Goal: Task Accomplishment & Management: Manage account settings

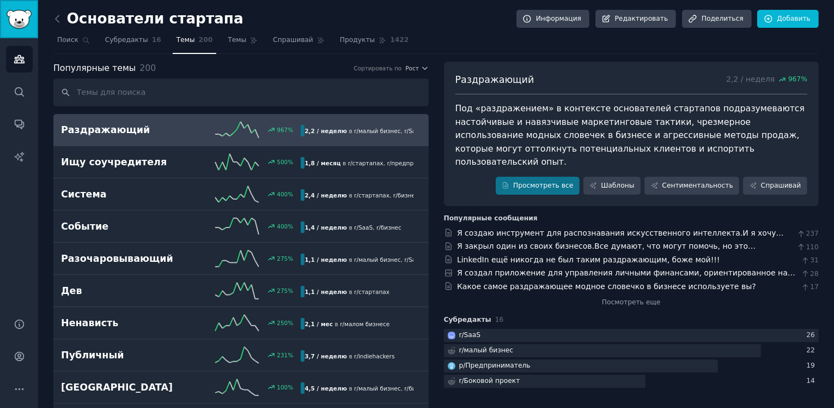
click at [15, 23] on img "Боковая панель" at bounding box center [19, 19] width 25 height 19
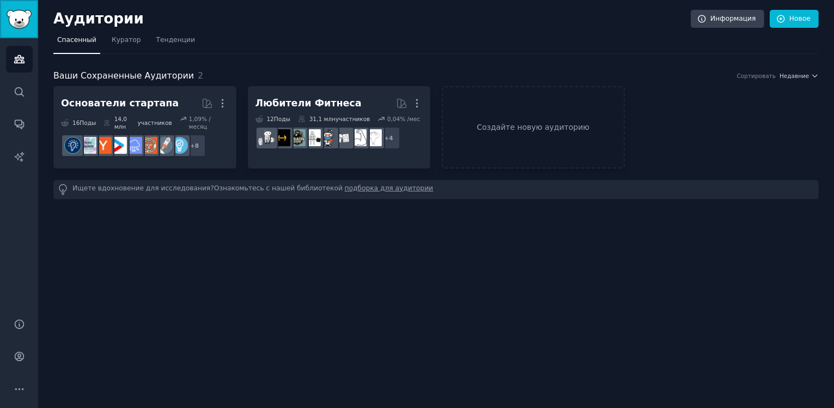
click at [21, 26] on img "Боковая панель" at bounding box center [19, 19] width 25 height 19
click at [501, 137] on link "Создайте новую аудиторию" at bounding box center [533, 127] width 183 height 82
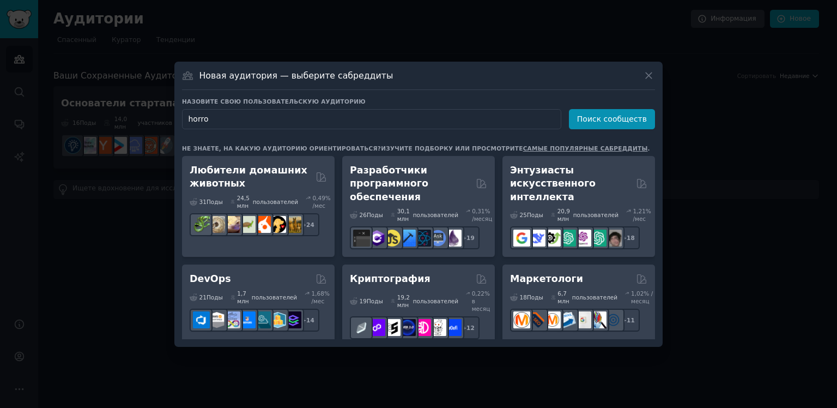
type input "horror"
click button "Поиск сообществ" at bounding box center [612, 119] width 86 height 20
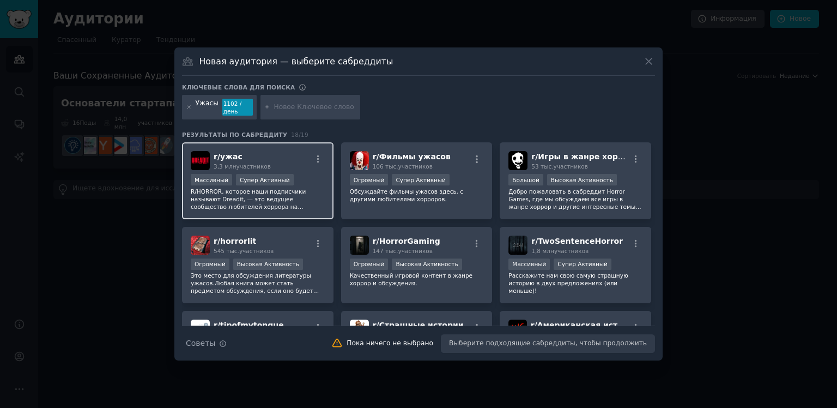
click at [296, 162] on div "r/ ужас 3,3 млн участников" at bounding box center [258, 160] width 134 height 19
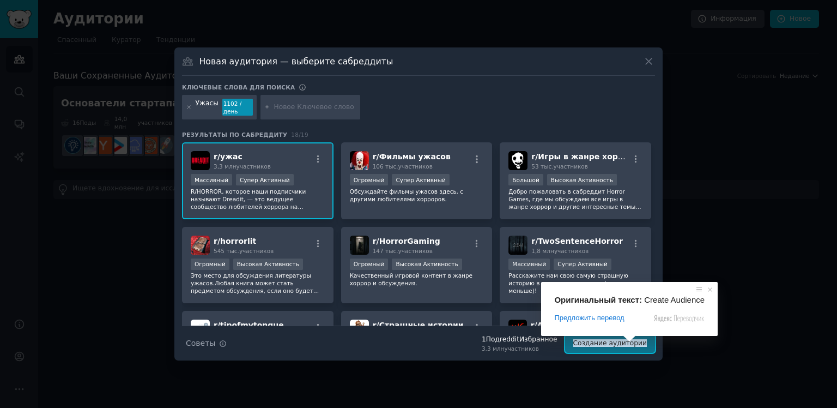
click at [624, 345] on ya-tr-span "Создание аудитории" at bounding box center [610, 343] width 74 height 8
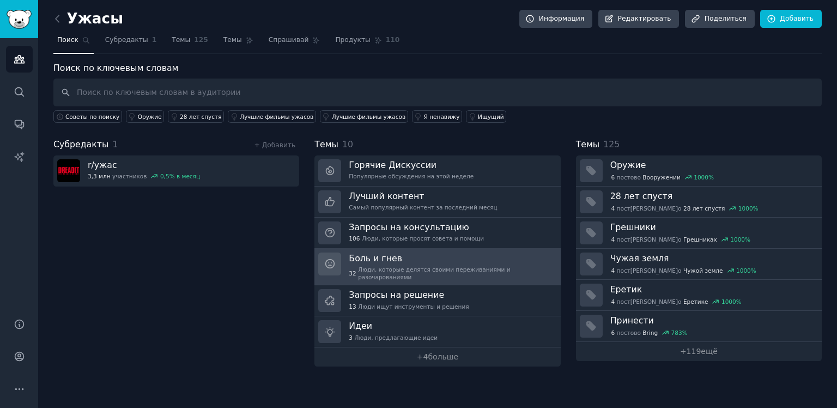
click at [540, 267] on link "[PERSON_NAME] и гнев 32 Люди, которые делятся своими переживаниями и разочарова…" at bounding box center [437, 266] width 246 height 37
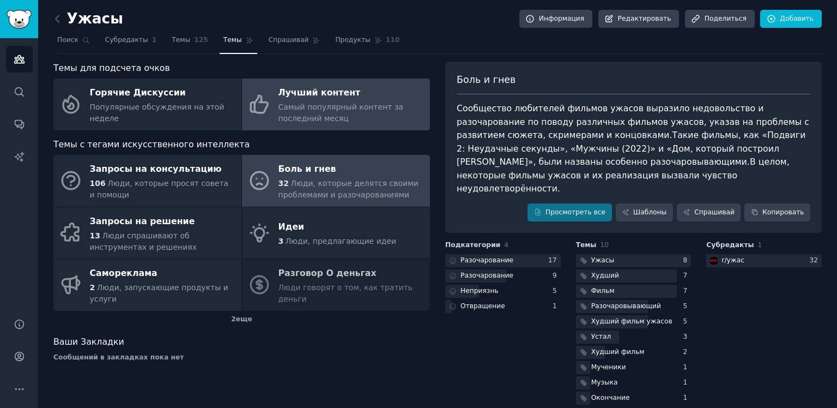
click at [315, 100] on div "Лучший контент" at bounding box center [351, 92] width 146 height 17
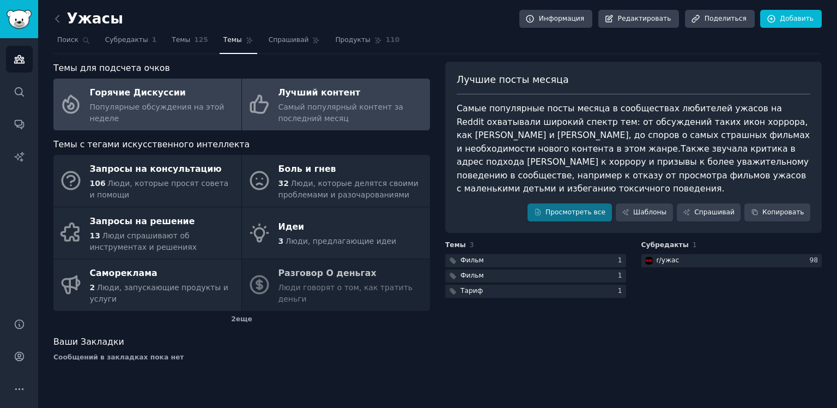
click at [196, 94] on div "Горячие Дискуссии" at bounding box center [163, 92] width 146 height 17
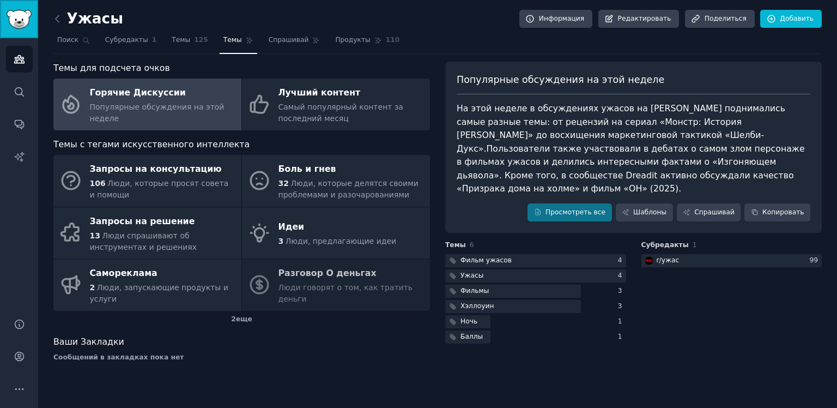
click at [24, 26] on img "Боковая панель" at bounding box center [19, 19] width 25 height 19
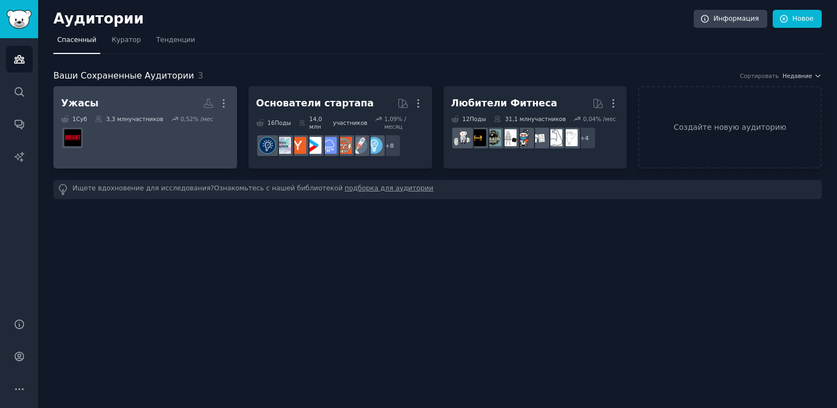
click at [147, 94] on h2 "Ужасы Еще" at bounding box center [145, 103] width 168 height 19
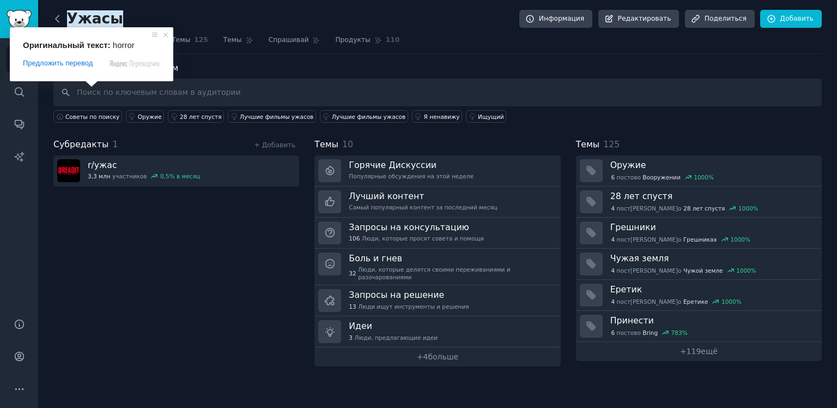
click at [53, 18] on icon at bounding box center [57, 18] width 11 height 11
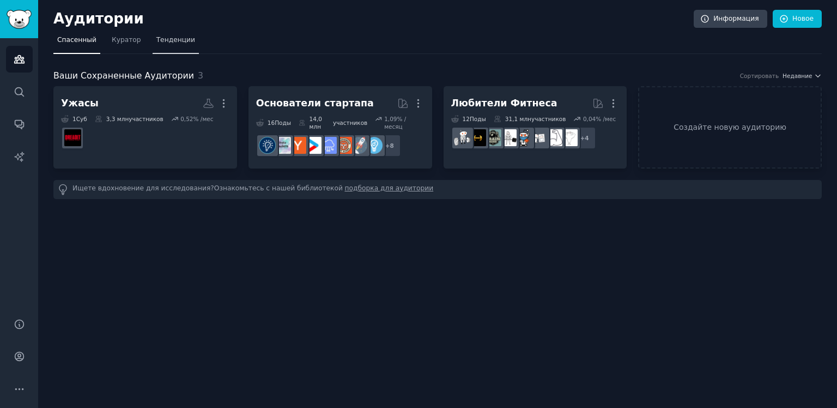
click at [162, 39] on ya-tr-span "Тенденции" at bounding box center [175, 40] width 39 height 8
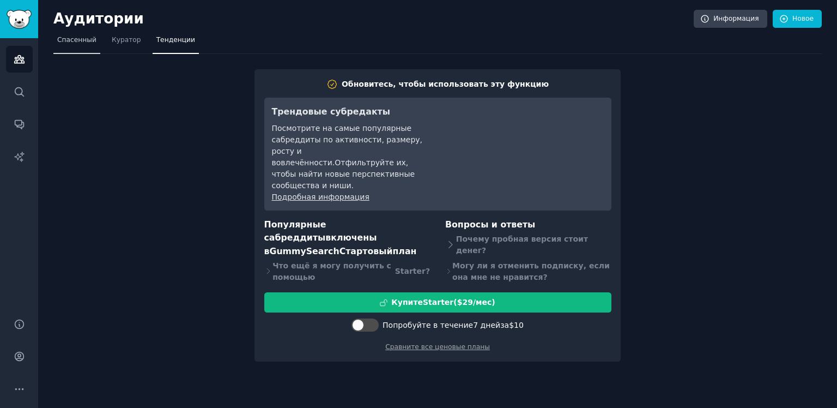
click at [86, 44] on ya-tr-span "Спасенный" at bounding box center [76, 40] width 39 height 8
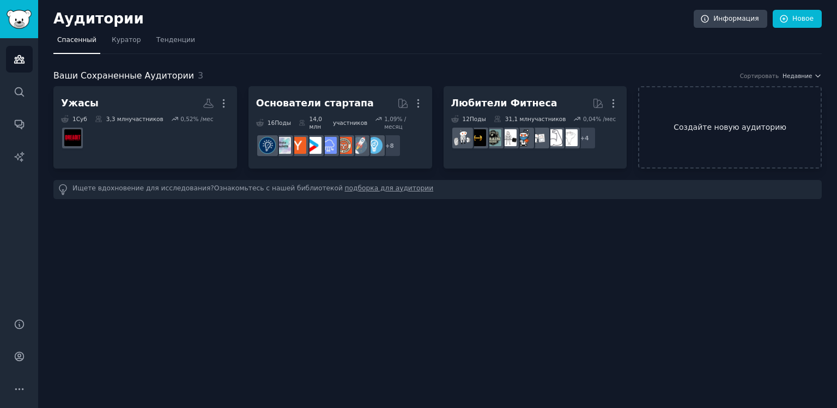
click at [694, 139] on link "Создайте новую аудиторию" at bounding box center [730, 127] width 184 height 82
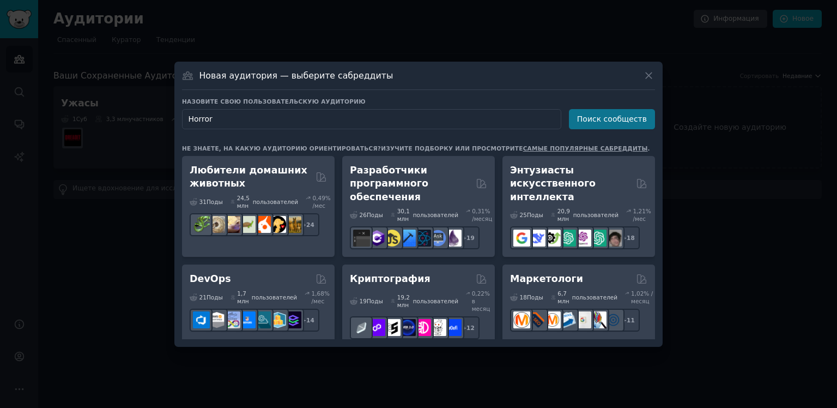
type input "Horror"
click at [636, 117] on ya-tr-span "Поиск сообществ" at bounding box center [612, 118] width 70 height 9
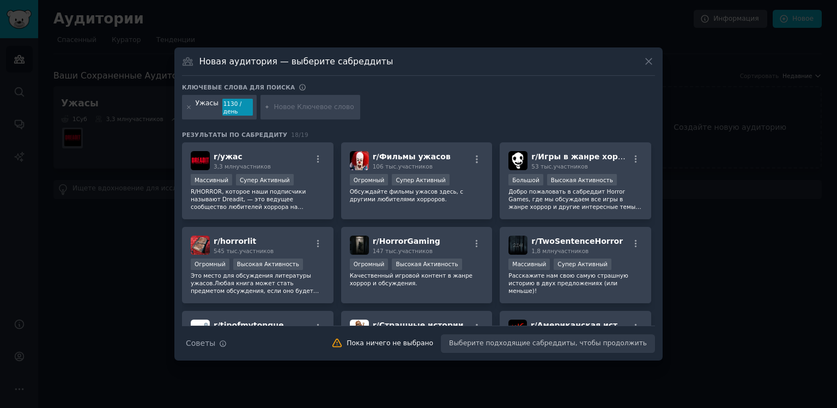
click at [697, 177] on div at bounding box center [418, 204] width 837 height 408
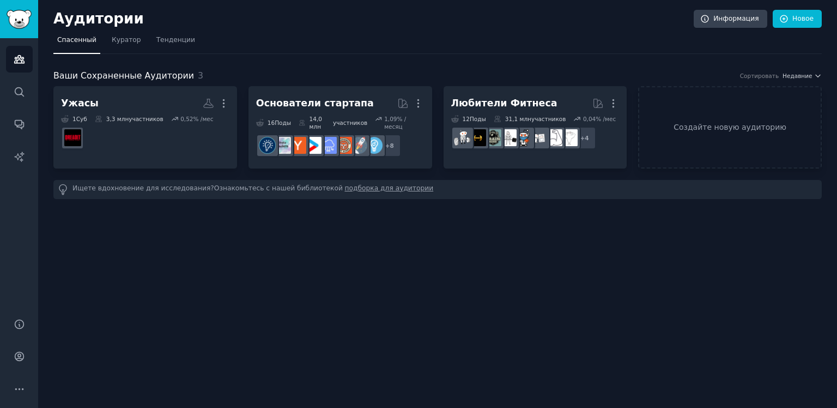
click at [344, 184] on ya-tr-span "подборка для аудитории" at bounding box center [388, 188] width 89 height 8
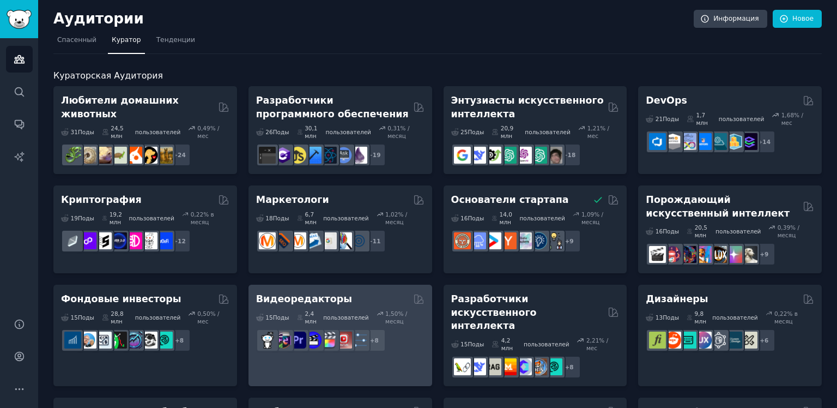
click at [338, 292] on div "Видеоредакторы" at bounding box center [340, 299] width 168 height 14
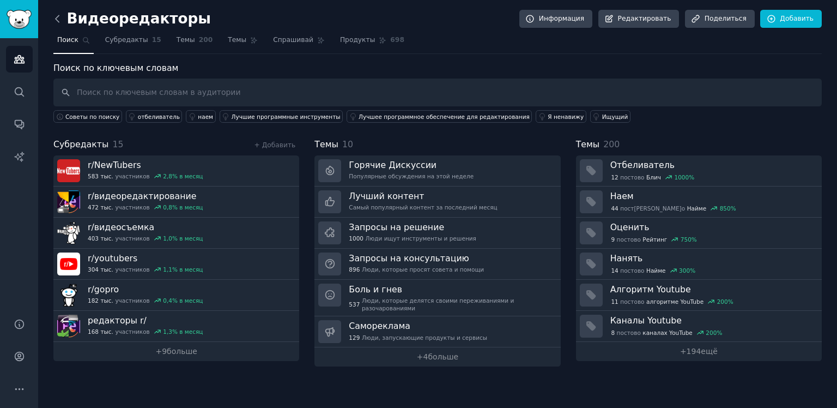
click at [59, 15] on icon at bounding box center [57, 18] width 11 height 11
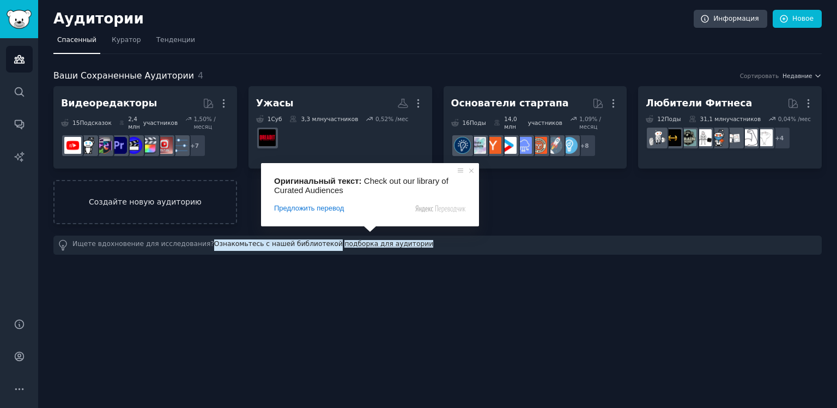
click at [143, 196] on ya-tr-span "Создайте новую аудиторию" at bounding box center [144, 201] width 181 height 11
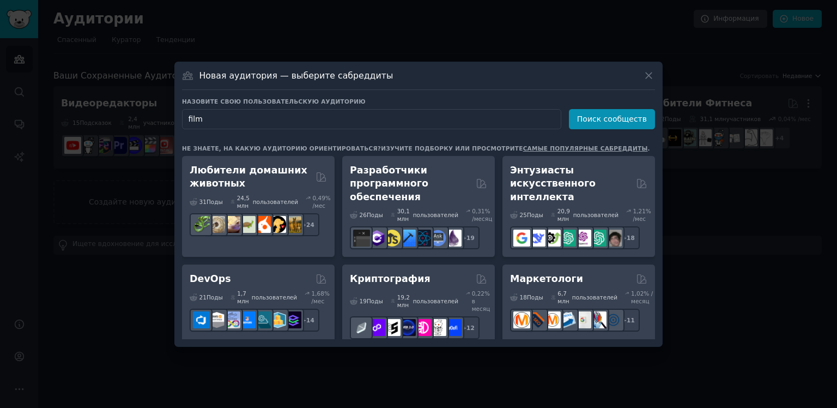
type input "films"
click button "Поиск сообществ" at bounding box center [612, 119] width 86 height 20
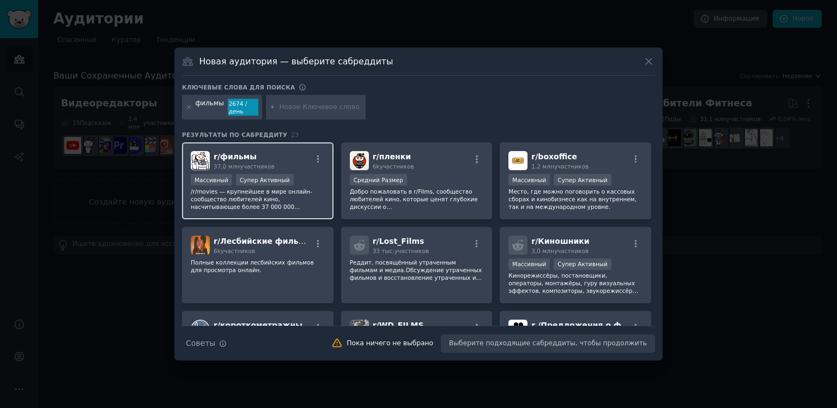
click at [309, 184] on div ">= 95-й процентиль по количеству заявок в день Массивный Супер Активный" at bounding box center [258, 181] width 134 height 14
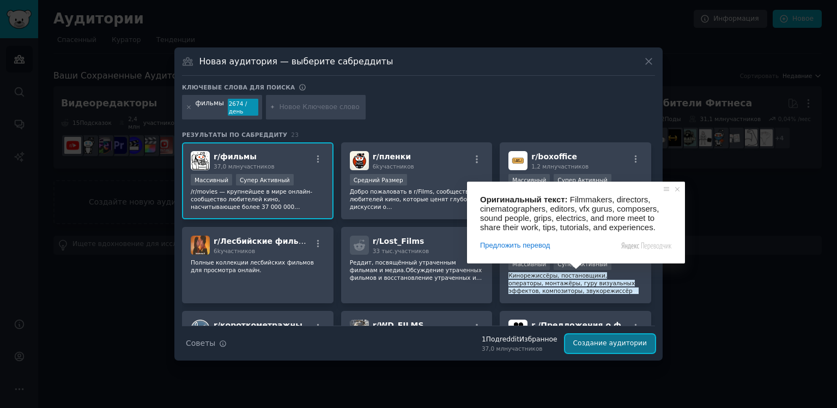
click at [627, 345] on ya-tr-span "Создание аудитории" at bounding box center [610, 343] width 74 height 8
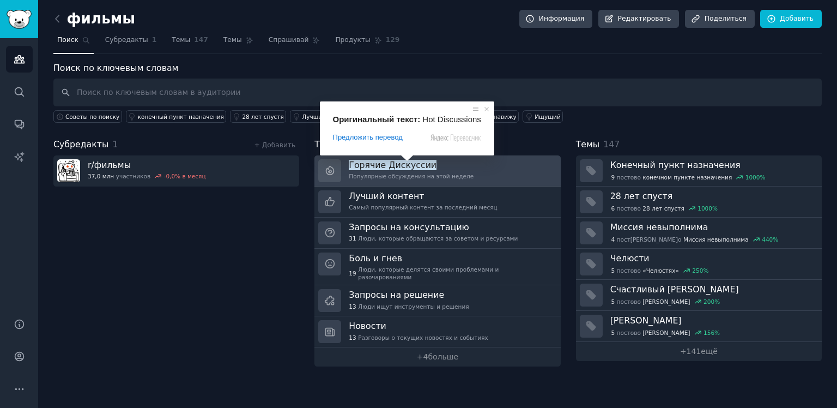
click at [405, 168] on ya-tr-span "Горячие Дискуссии" at bounding box center [393, 165] width 88 height 10
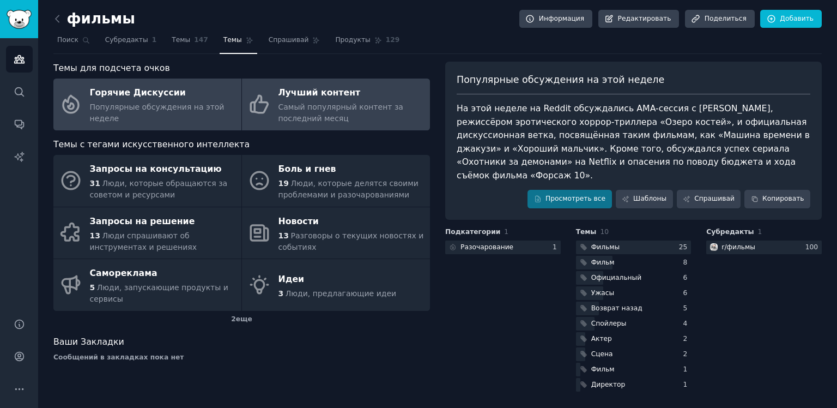
click at [355, 111] on ya-tr-span "Самый популярный контент за последний месяц" at bounding box center [340, 112] width 125 height 20
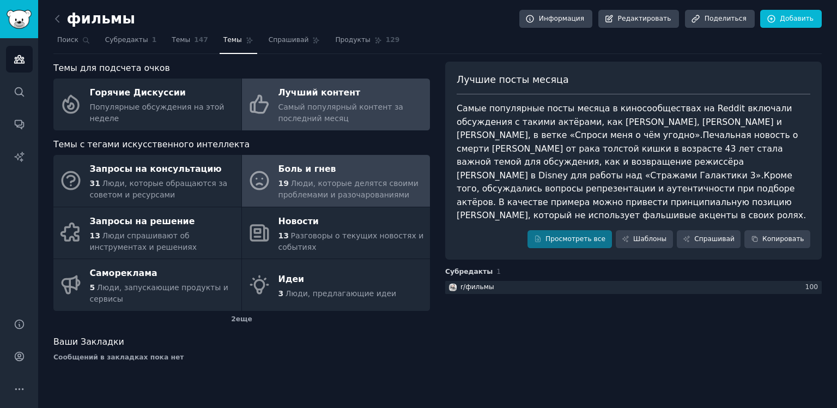
click at [336, 170] on div "Боль и гнев" at bounding box center [351, 169] width 146 height 17
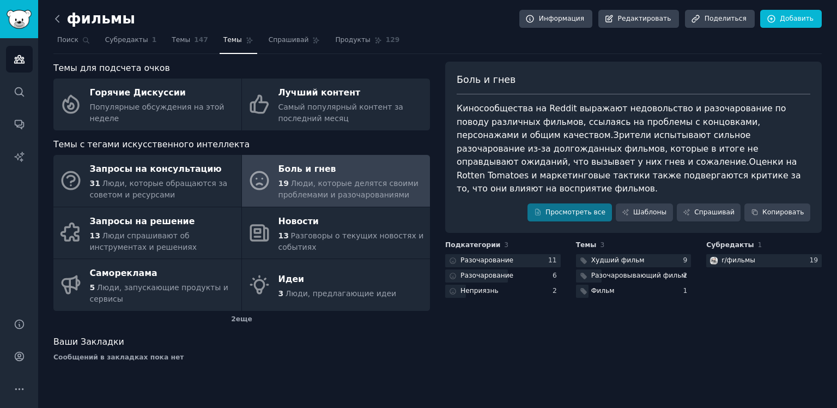
click at [61, 20] on icon at bounding box center [57, 18] width 11 height 11
